Goal: Task Accomplishment & Management: Use online tool/utility

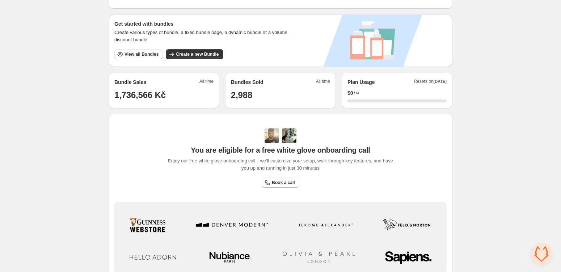
scroll to position [98, 0]
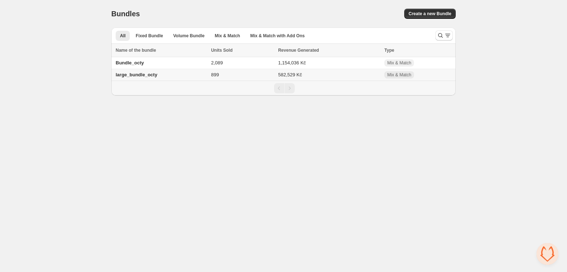
click at [127, 76] on span "large_bundle_octy" at bounding box center [137, 74] width 42 height 5
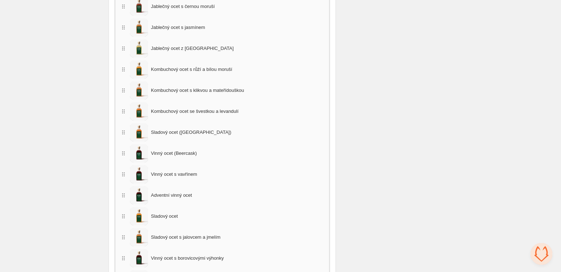
scroll to position [313, 0]
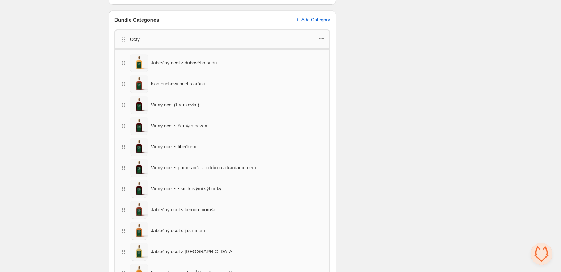
click at [323, 38] on icon "button" at bounding box center [321, 38] width 7 height 7
click at [318, 52] on span "Edit products" at bounding box center [325, 51] width 41 height 7
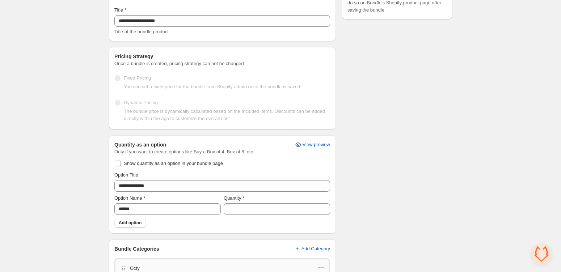
scroll to position [0, 0]
